Goal: Information Seeking & Learning: Learn about a topic

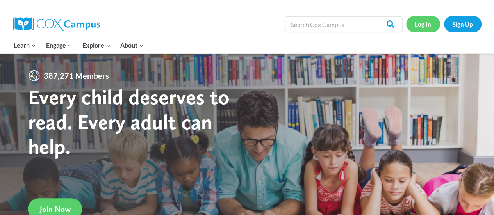
click at [425, 25] on link "Log In" at bounding box center [423, 24] width 34 height 16
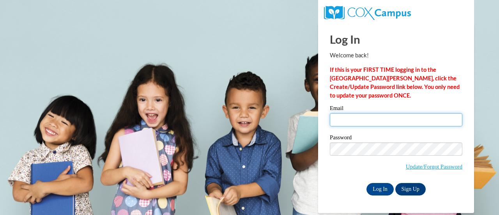
click at [343, 118] on input "Email" at bounding box center [396, 119] width 133 height 13
type input "whitneycarder@yahoo.com"
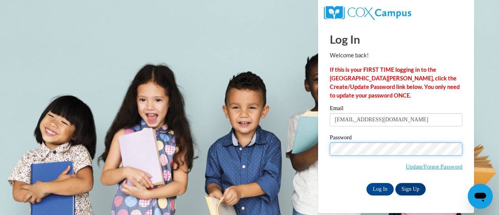
click at [367, 183] on input "Log In" at bounding box center [380, 189] width 27 height 12
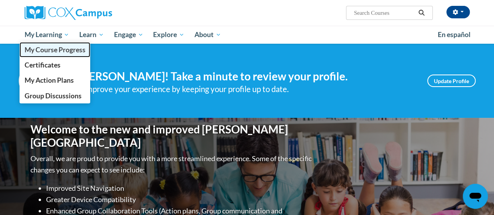
click at [58, 46] on span "My Course Progress" at bounding box center [54, 50] width 61 height 8
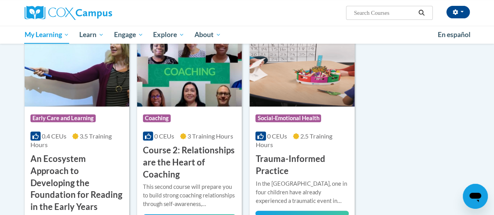
scroll to position [125, 0]
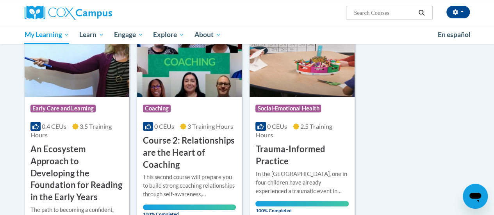
drag, startPoint x: 0, startPoint y: 0, endPoint x: 58, endPoint y: 46, distance: 73.9
click at [58, 46] on img at bounding box center [77, 57] width 105 height 80
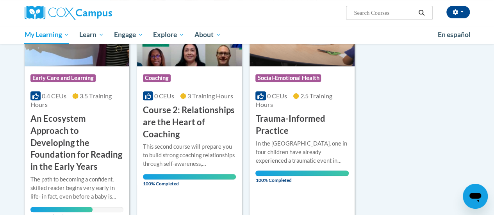
scroll to position [156, 0]
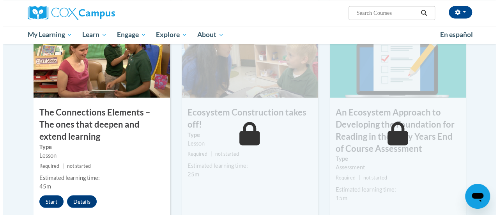
scroll to position [671, 0]
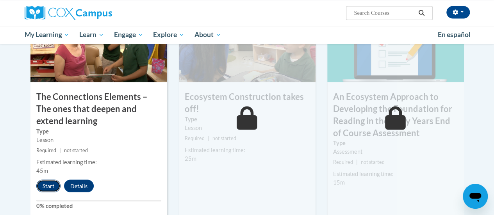
click at [50, 182] on button "Start" at bounding box center [48, 186] width 24 height 12
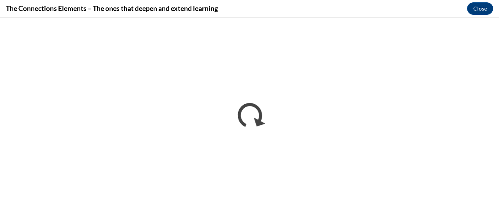
scroll to position [0, 0]
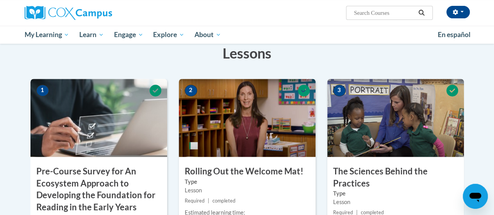
scroll to position [22, 0]
